Goal: Task Accomplishment & Management: Use online tool/utility

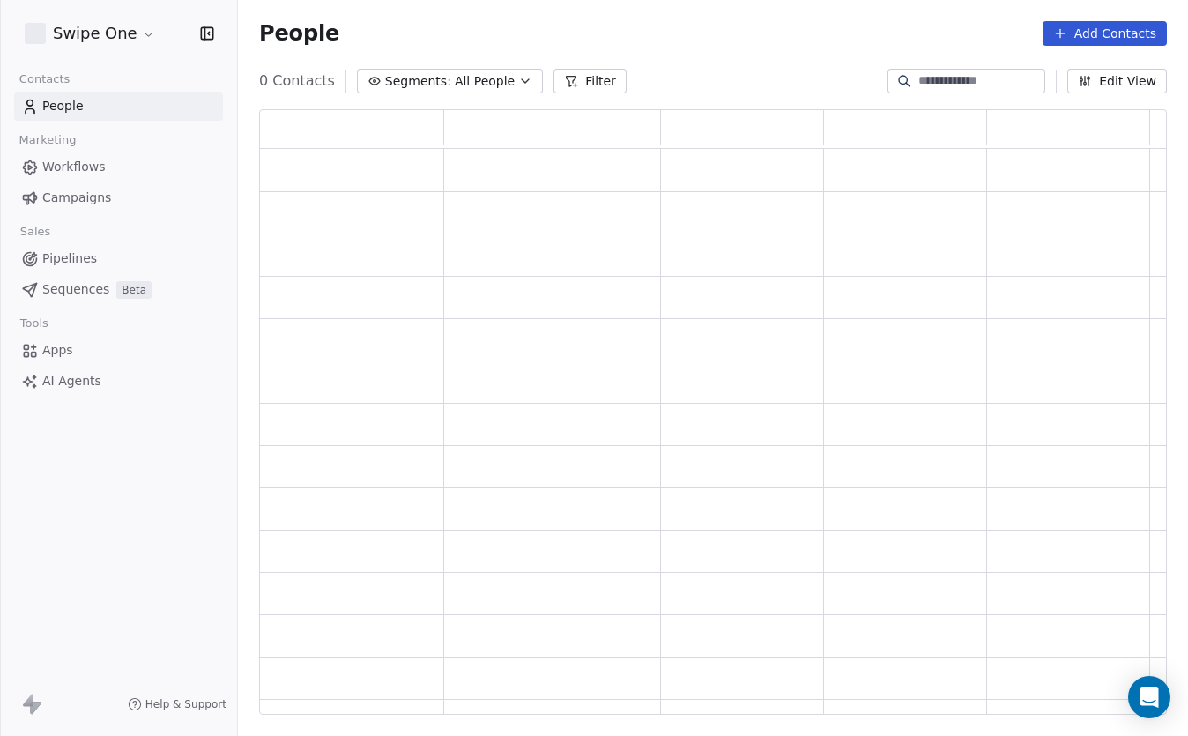
scroll to position [605, 908]
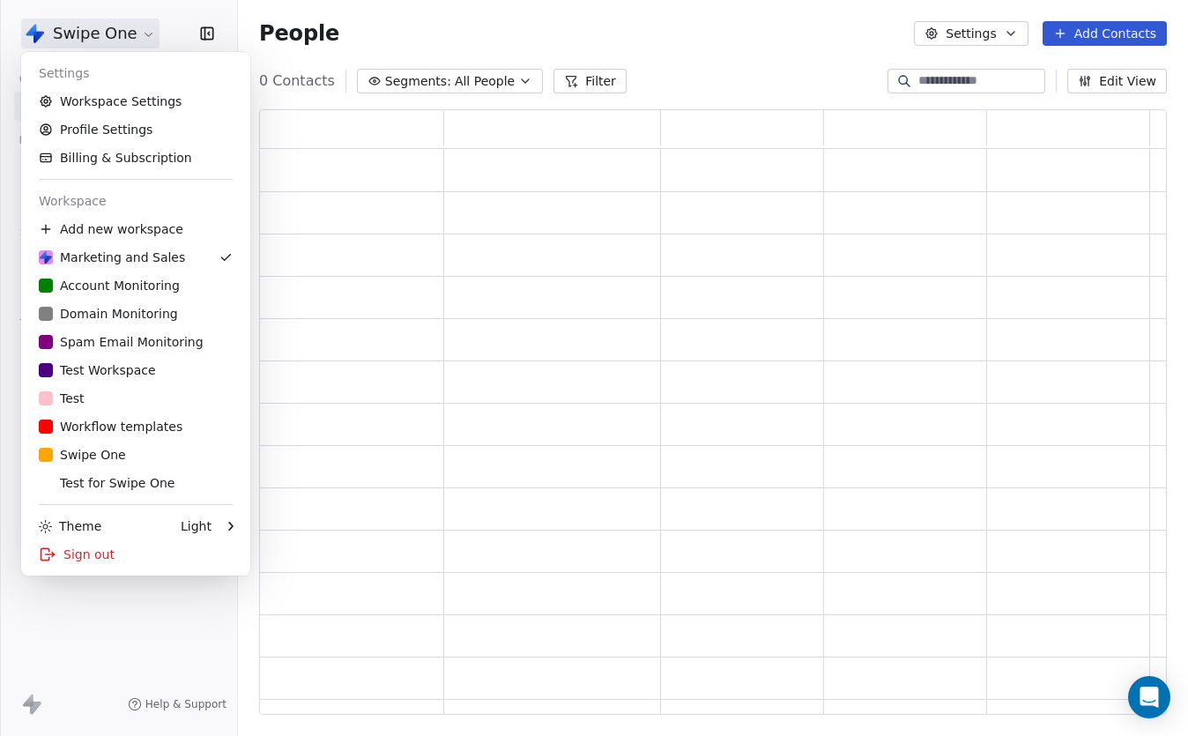
click at [137, 31] on html "Swipe One Contacts People Marketing Workflows Campaigns Sales Pipelines Sequenc…" at bounding box center [594, 368] width 1188 height 736
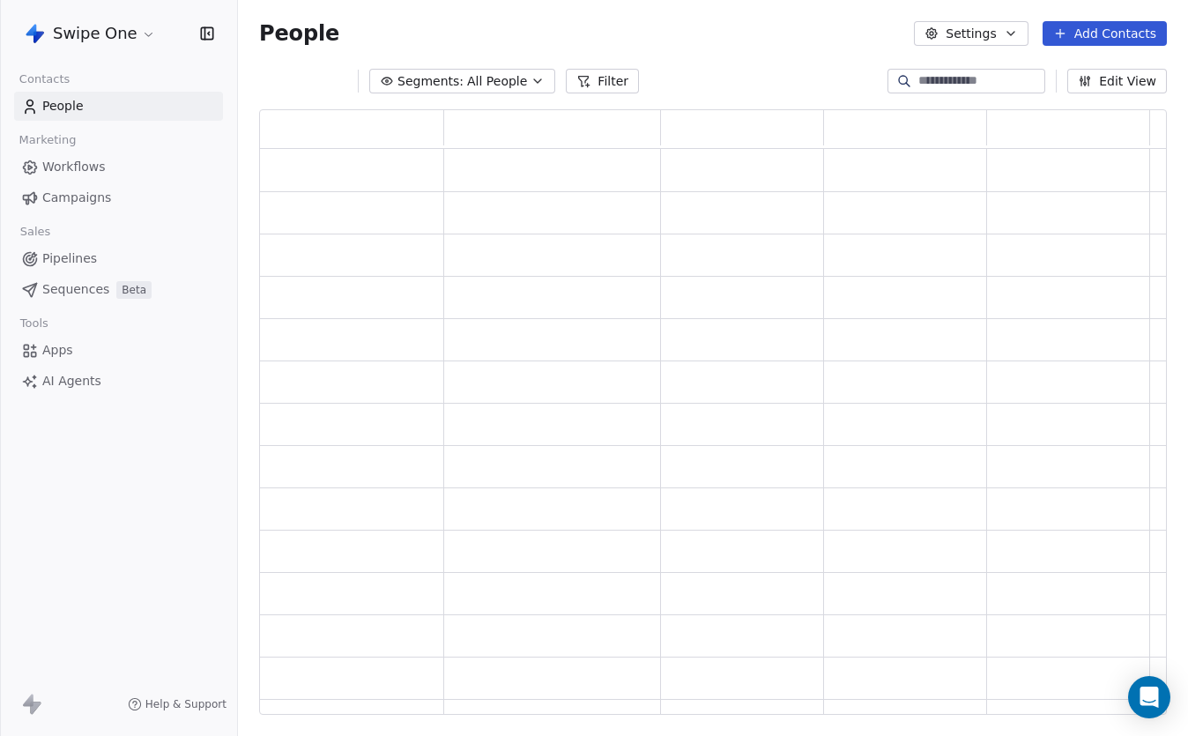
click at [137, 31] on html "Swipe One Contacts People Marketing Workflows Campaigns Sales Pipelines Sequenc…" at bounding box center [594, 368] width 1188 height 736
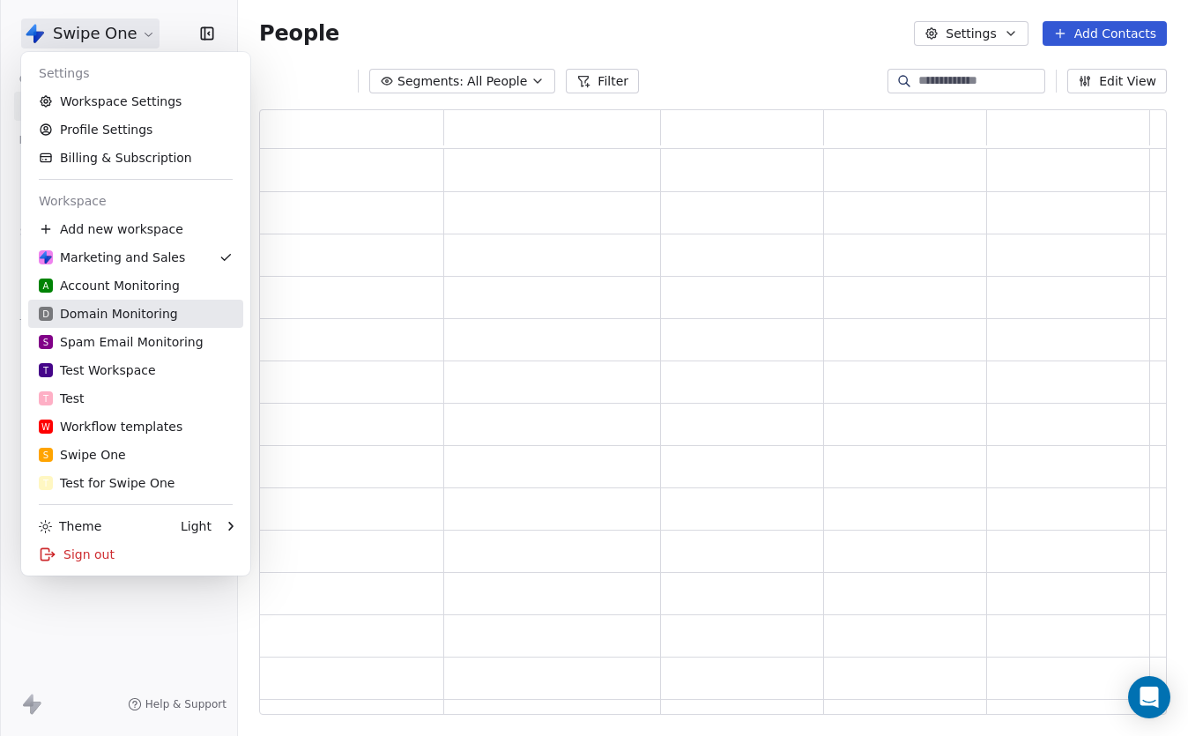
click at [154, 316] on div "D Domain Monitoring" at bounding box center [108, 314] width 139 height 18
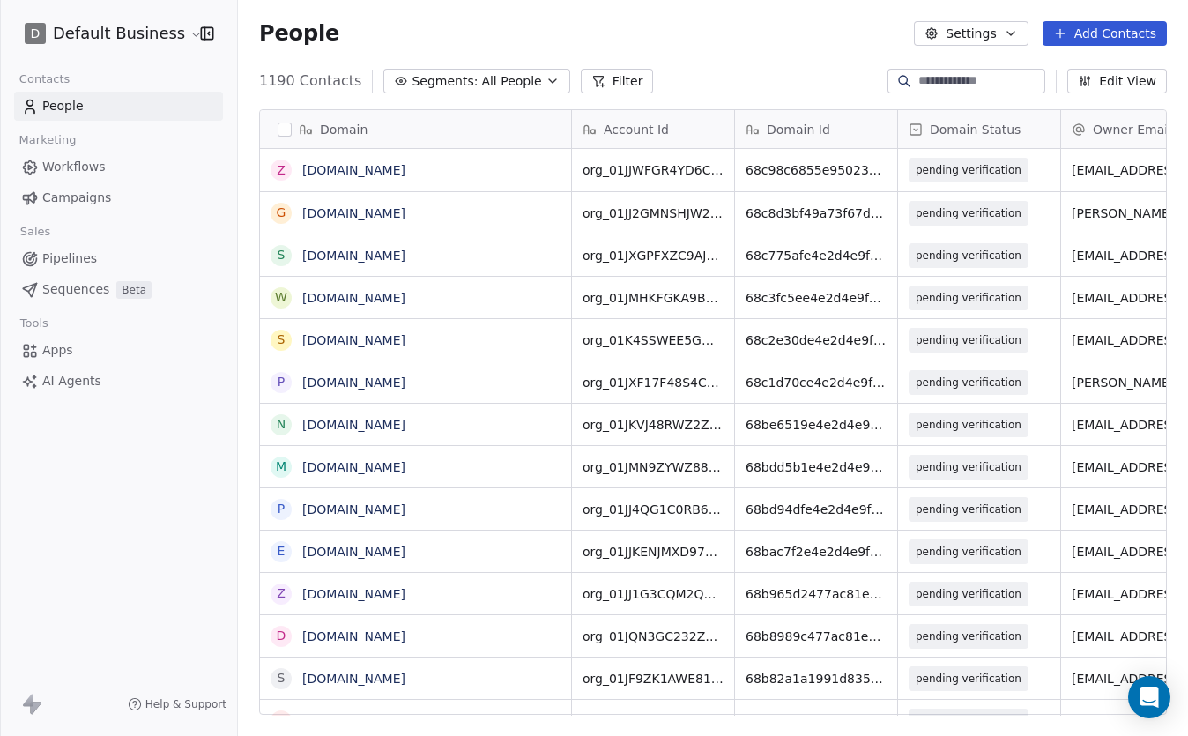
scroll to position [647, 950]
click at [148, 41] on html "D Default Business Contacts People Marketing Workflows Campaigns Sales Pipeline…" at bounding box center [594, 368] width 1188 height 736
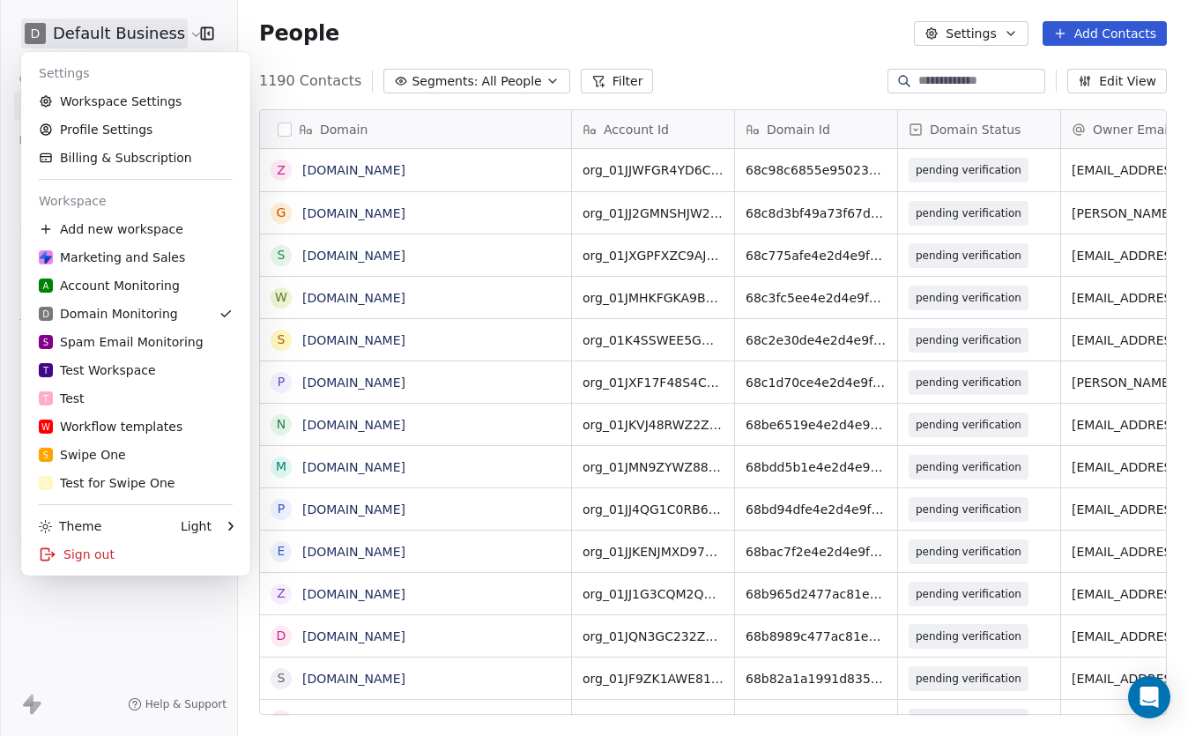
click at [451, 48] on html "D Default Business Contacts People Marketing Workflows Campaigns Sales Pipeline…" at bounding box center [594, 368] width 1188 height 736
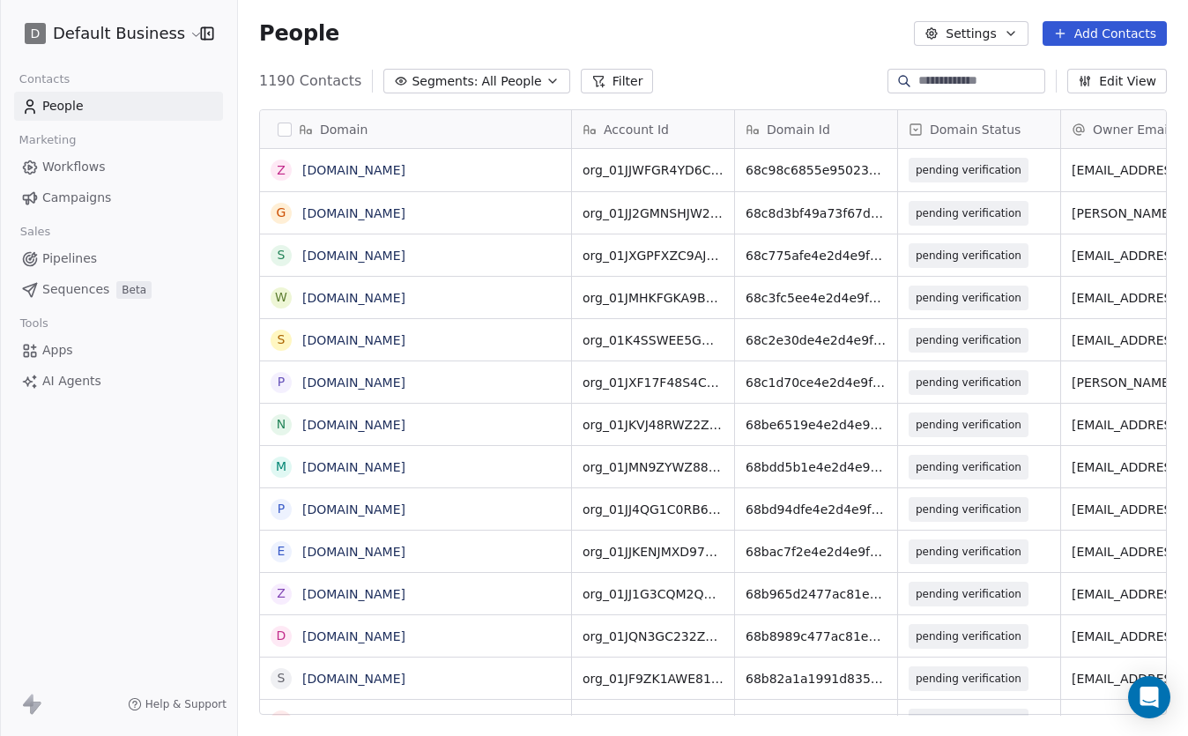
click at [605, 82] on button "Filter" at bounding box center [617, 81] width 73 height 25
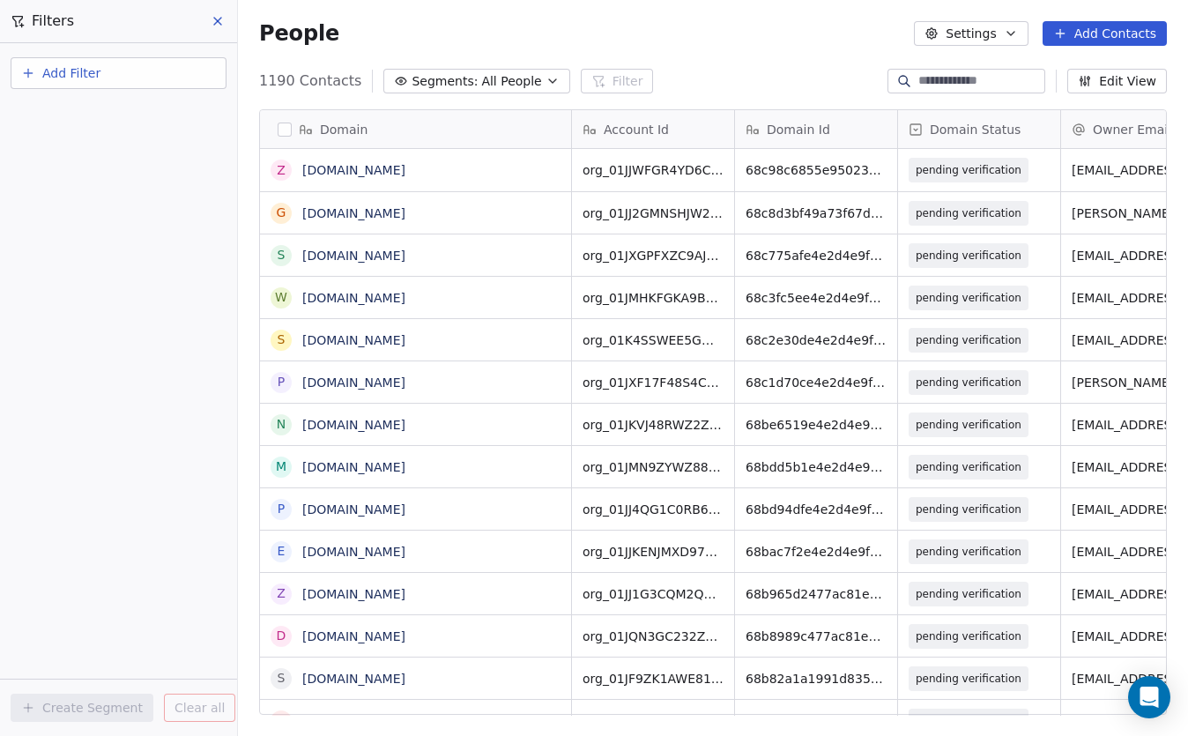
click at [132, 85] on button "Add Filter" at bounding box center [119, 73] width 216 height 32
click at [125, 114] on span "Contact properties" at bounding box center [86, 115] width 115 height 19
type input "******"
click at [109, 182] on div "Domain" at bounding box center [118, 178] width 179 height 18
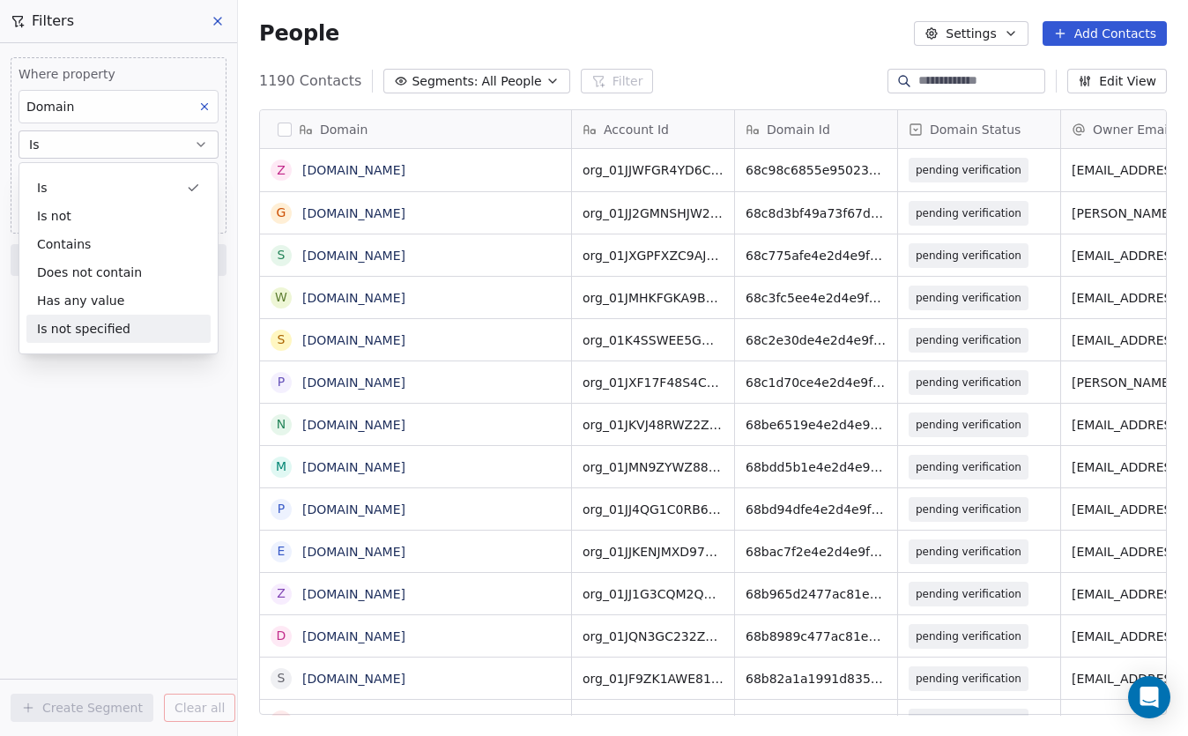
click at [14, 434] on div "Where property Domain Is Add filter to this group Add another filter Create Seg…" at bounding box center [118, 389] width 237 height 693
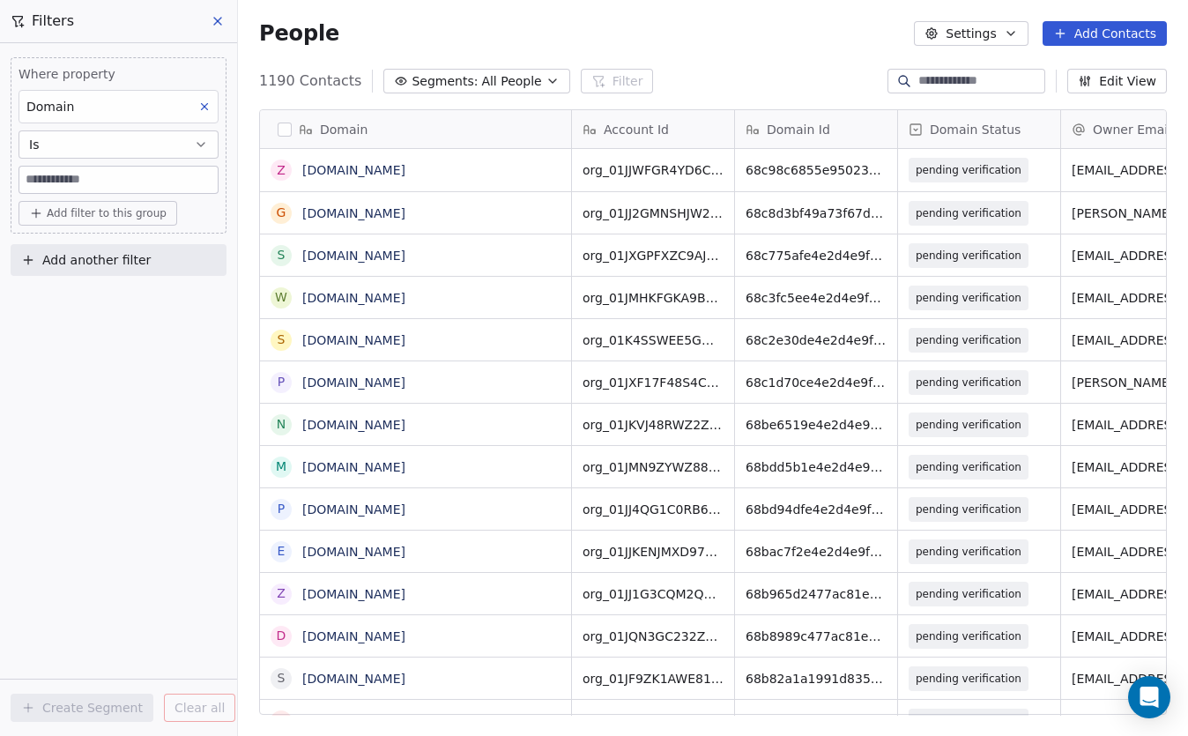
click at [69, 176] on input at bounding box center [118, 180] width 198 height 26
paste input "**********"
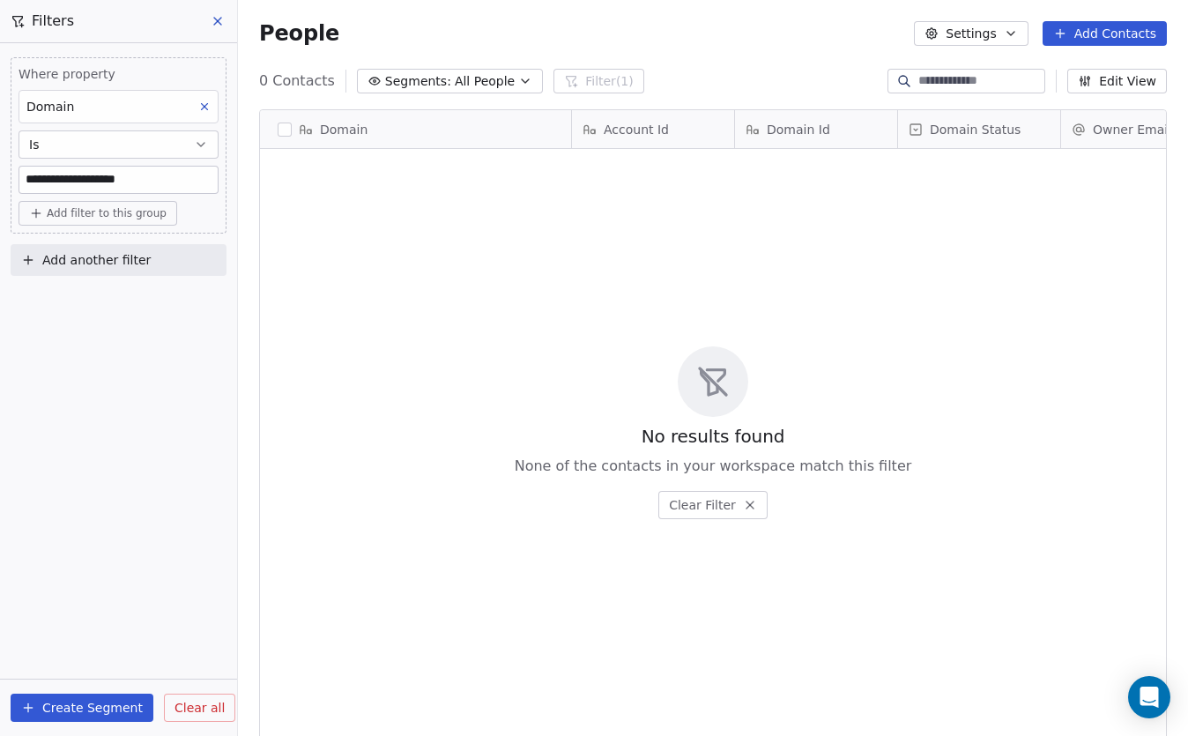
click at [76, 177] on input "**********" at bounding box center [118, 180] width 198 height 26
paste input
type input "**********"
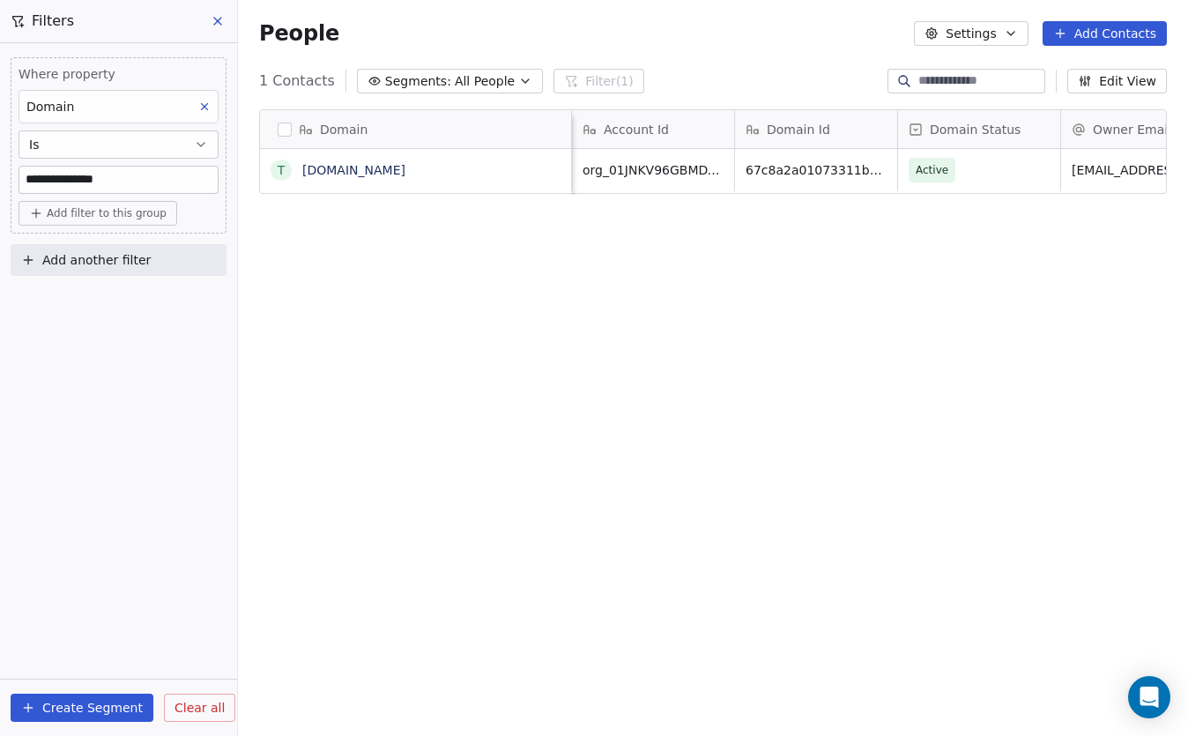
scroll to position [0, 234]
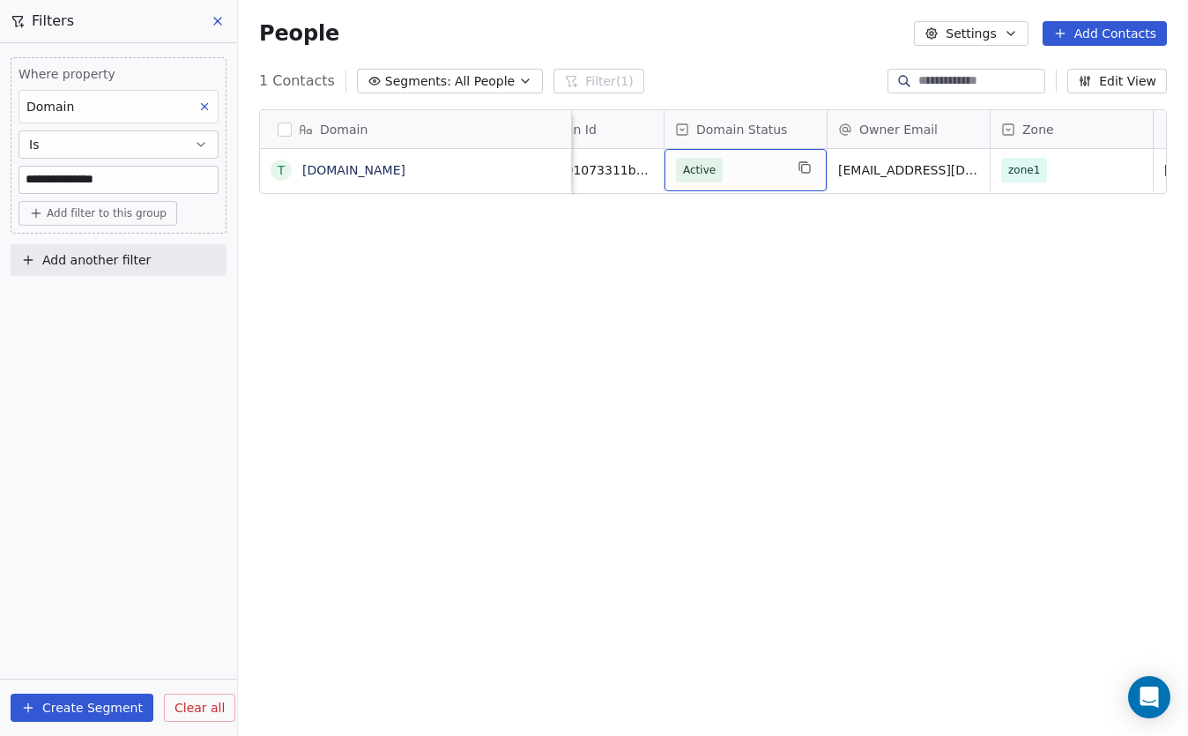
click at [760, 182] on span "Active" at bounding box center [730, 170] width 108 height 25
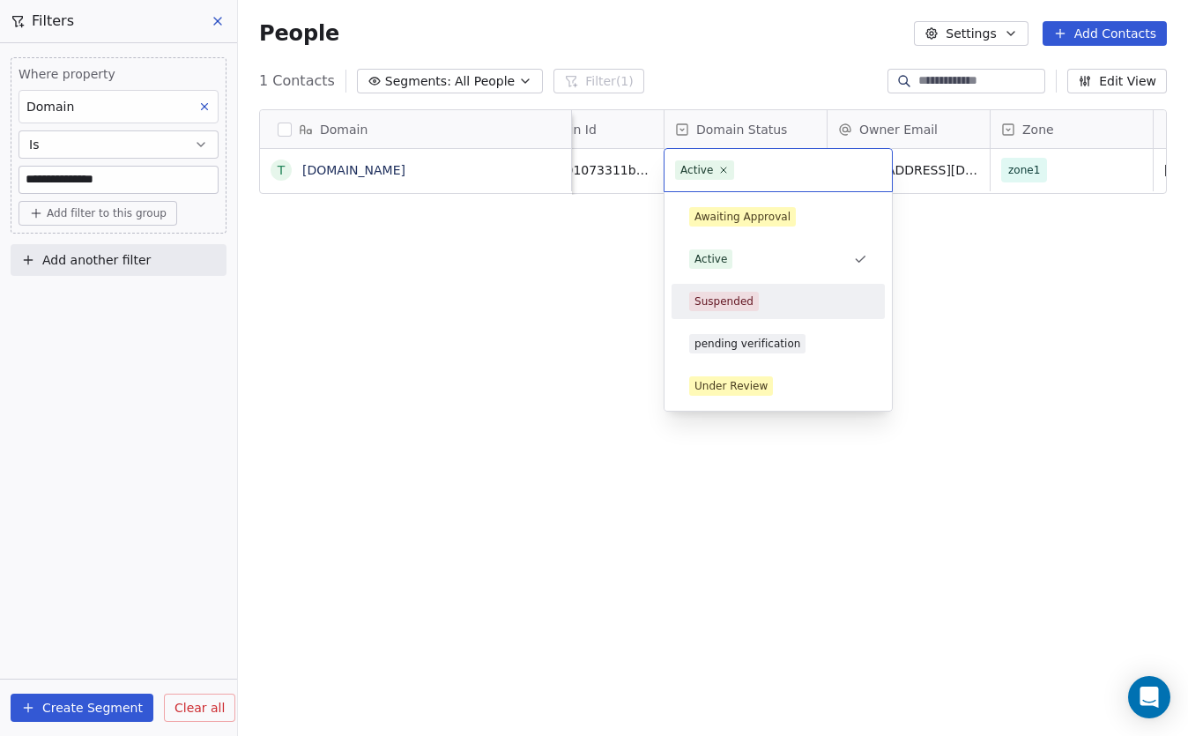
click at [769, 307] on div "Suspended" at bounding box center [778, 301] width 178 height 19
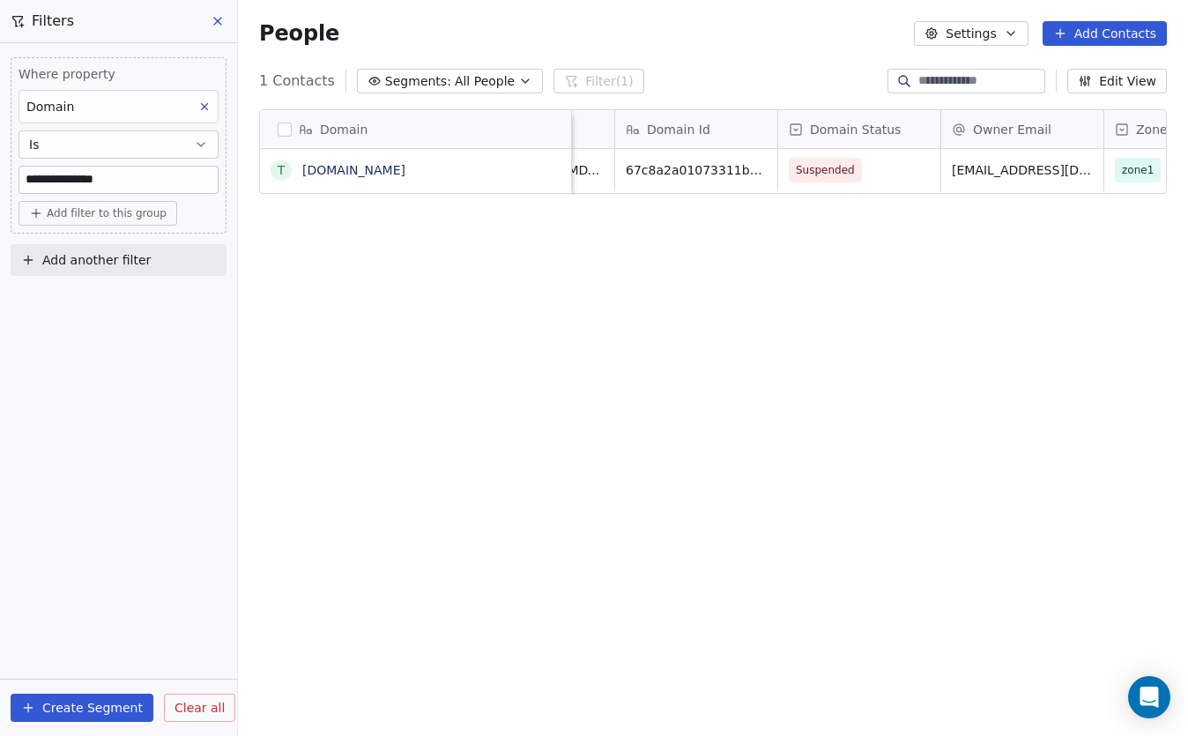
scroll to position [0, 0]
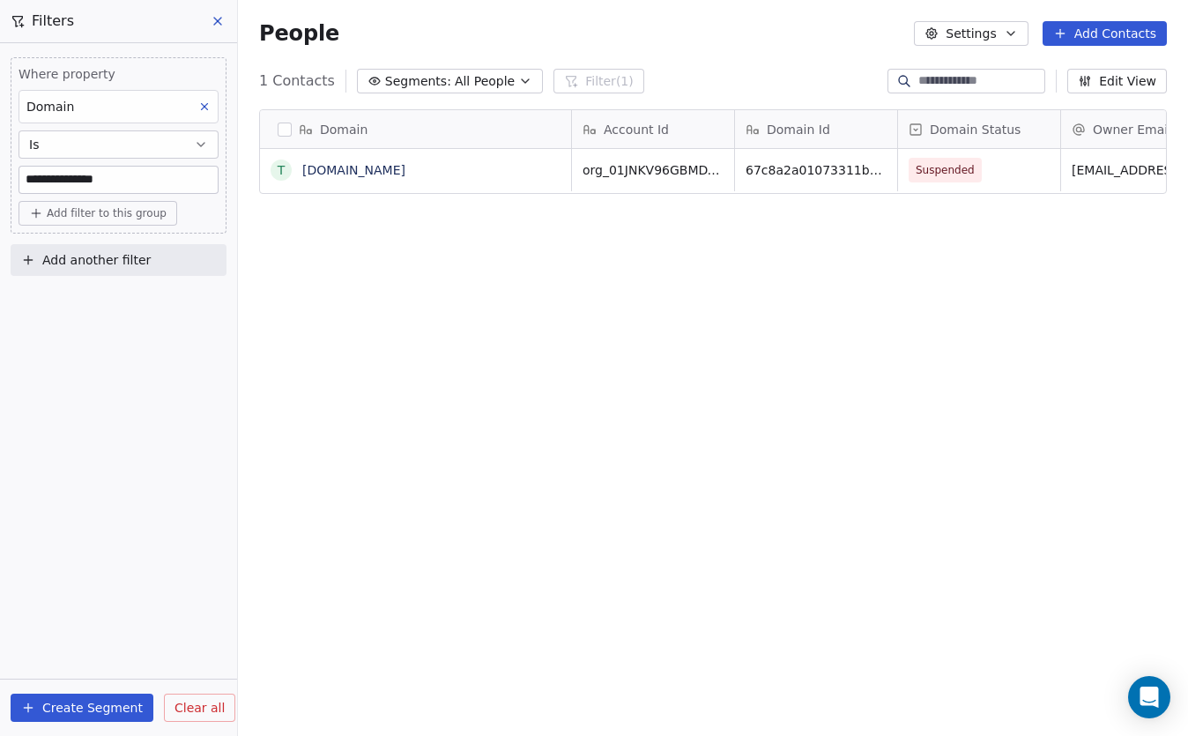
click at [221, 26] on icon at bounding box center [218, 21] width 14 height 14
